Goal: Find contact information: Obtain details needed to contact an individual or organization

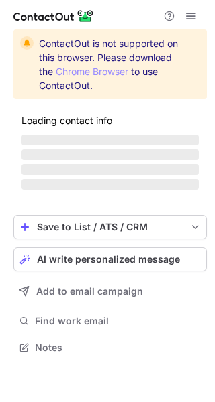
scroll to position [346, 215]
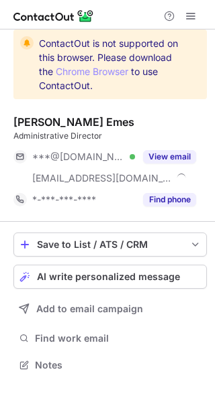
scroll to position [355, 215]
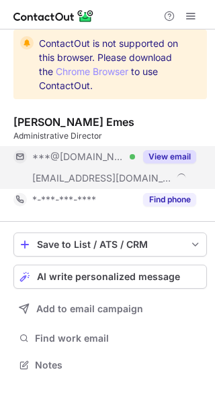
click at [159, 162] on button "View email" at bounding box center [169, 156] width 53 height 13
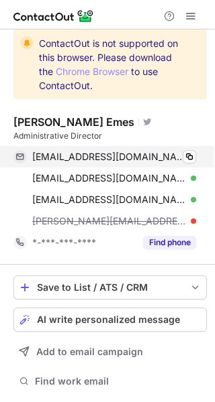
scroll to position [398, 205]
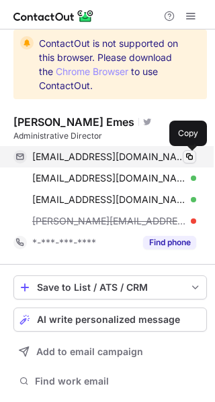
click at [188, 160] on span at bounding box center [189, 157] width 11 height 11
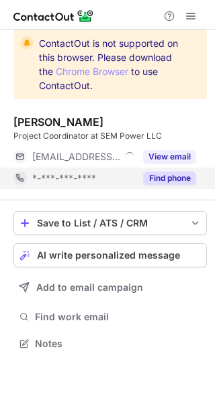
scroll to position [334, 215]
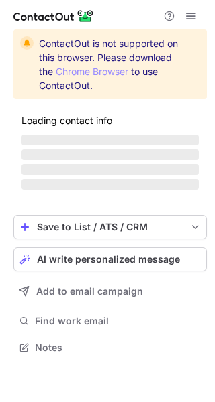
scroll to position [6, 7]
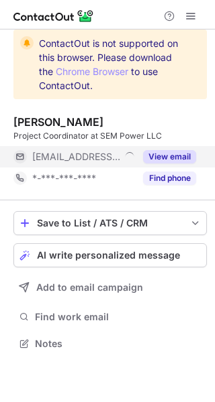
click at [182, 156] on button "View email" at bounding box center [169, 156] width 53 height 13
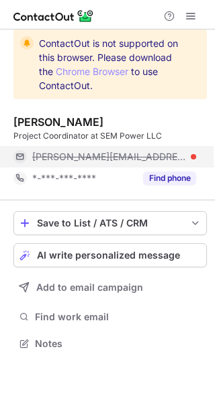
click at [182, 154] on div "lindsey@sempower.com" at bounding box center [114, 157] width 164 height 12
click at [106, 154] on span "lindsey@sempower.com" at bounding box center [109, 157] width 154 height 12
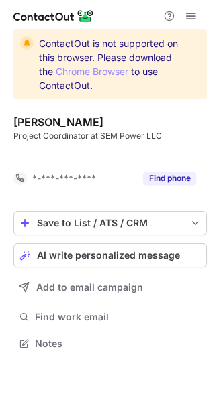
scroll to position [313, 215]
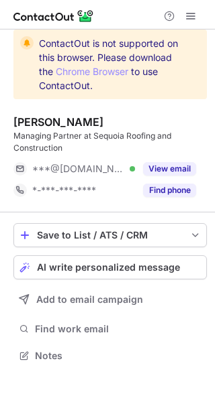
scroll to position [346, 215]
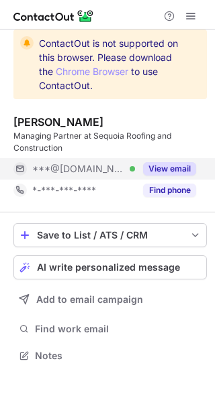
click at [179, 171] on button "View email" at bounding box center [169, 168] width 53 height 13
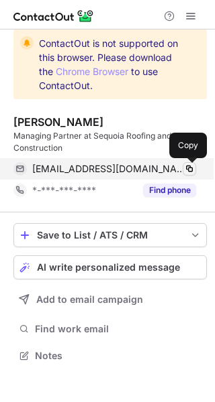
click at [191, 164] on span at bounding box center [189, 169] width 11 height 11
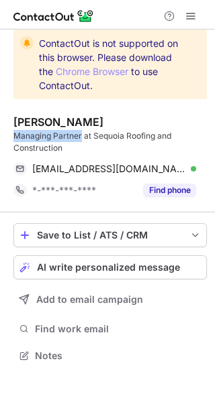
drag, startPoint x: 81, startPoint y: 133, endPoint x: 14, endPoint y: 137, distance: 67.1
click at [14, 137] on div "Managing Partner at Sequoia Roofing and Construction" at bounding box center [109, 142] width 193 height 24
copy div "Managing Partner"
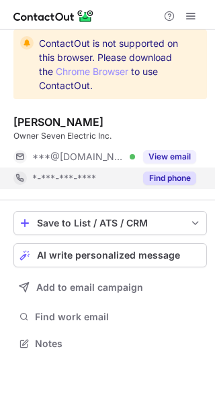
scroll to position [6, 7]
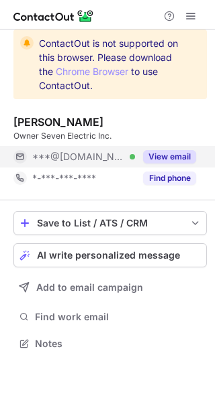
click at [152, 158] on button "View email" at bounding box center [169, 156] width 53 height 13
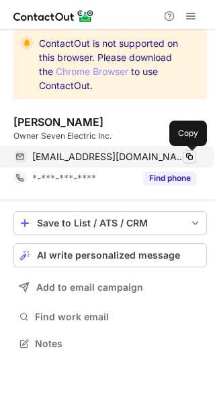
click at [185, 158] on span at bounding box center [189, 157] width 11 height 11
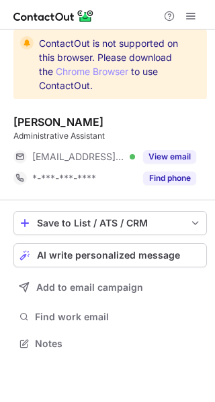
scroll to position [6, 7]
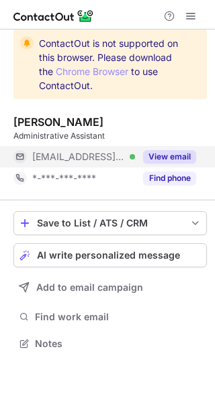
click at [181, 153] on button "View email" at bounding box center [169, 156] width 53 height 13
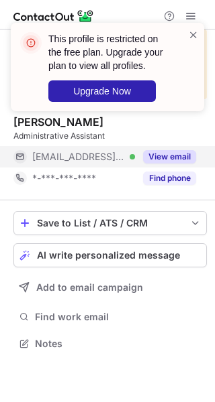
click at [163, 156] on button "View email" at bounding box center [169, 156] width 53 height 13
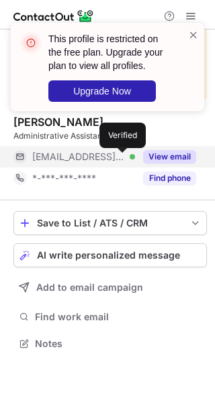
click at [129, 158] on div at bounding box center [131, 156] width 5 height 5
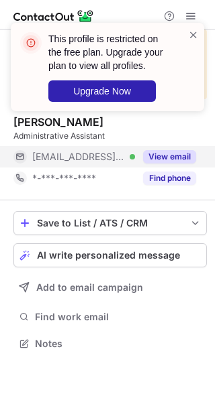
click at [88, 157] on span "[EMAIL_ADDRESS][DOMAIN_NAME]" at bounding box center [78, 157] width 93 height 12
click at [46, 156] on span "[EMAIL_ADDRESS][DOMAIN_NAME]" at bounding box center [106, 157] width 149 height 12
click at [72, 151] on span "[EMAIL_ADDRESS][DOMAIN_NAME]" at bounding box center [78, 157] width 93 height 12
click at [160, 158] on button "View email" at bounding box center [169, 156] width 53 height 13
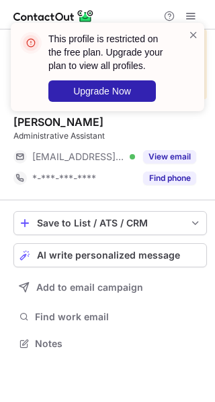
click at [188, 42] on div at bounding box center [193, 67] width 11 height 78
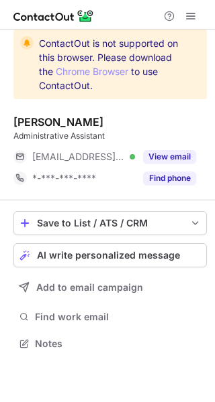
click at [190, 34] on span at bounding box center [193, 34] width 11 height 13
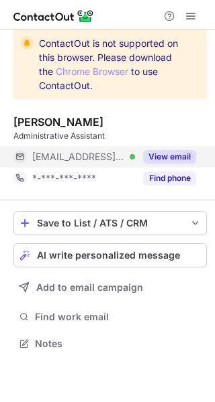
click at [148, 162] on button "View email" at bounding box center [169, 156] width 53 height 13
